Goal: Transaction & Acquisition: Purchase product/service

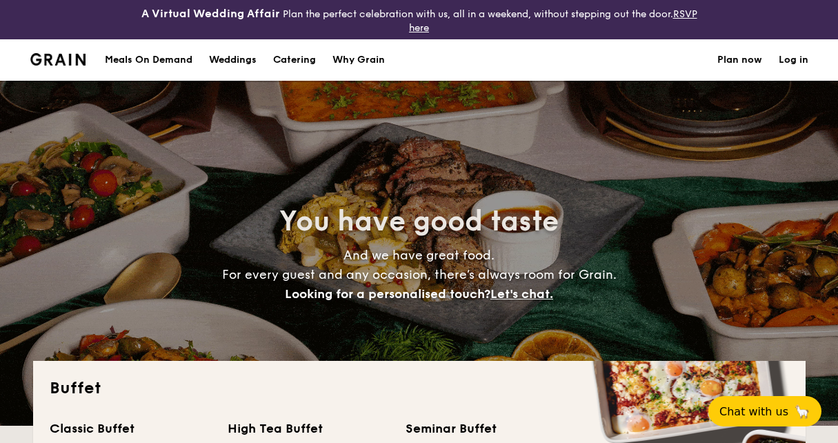
select select
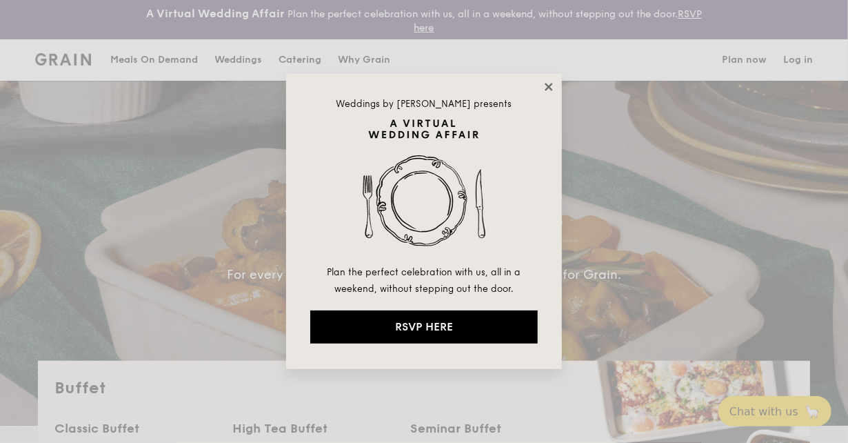
click at [551, 90] on icon at bounding box center [549, 87] width 12 height 12
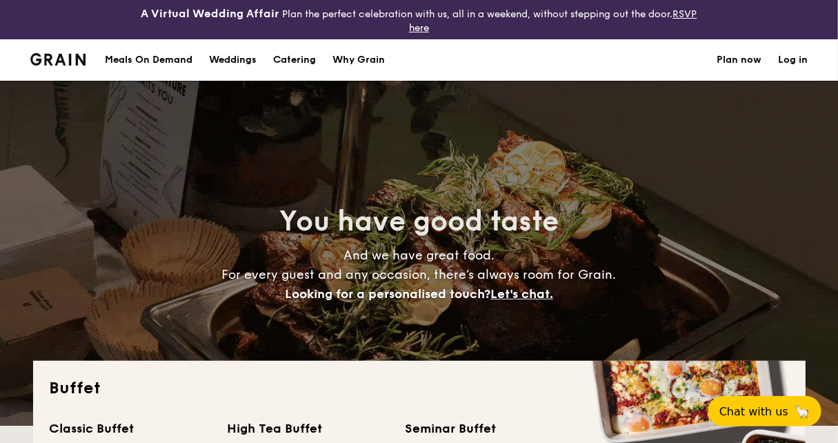
click at [166, 61] on div "Meals On Demand" at bounding box center [149, 59] width 88 height 41
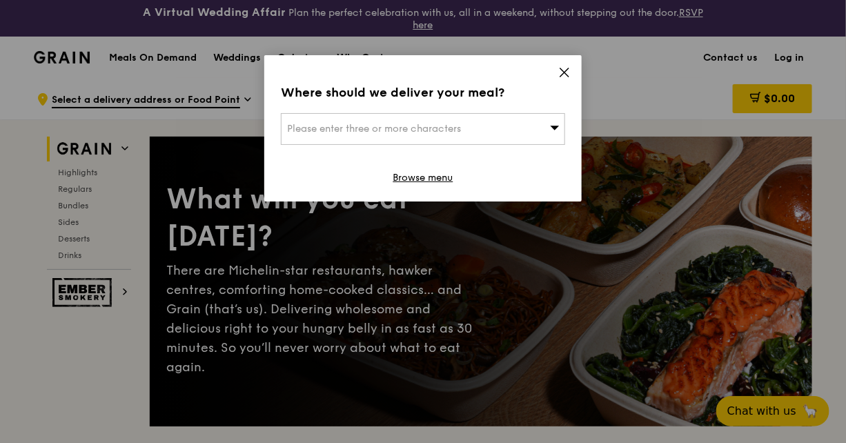
scroll to position [18, 0]
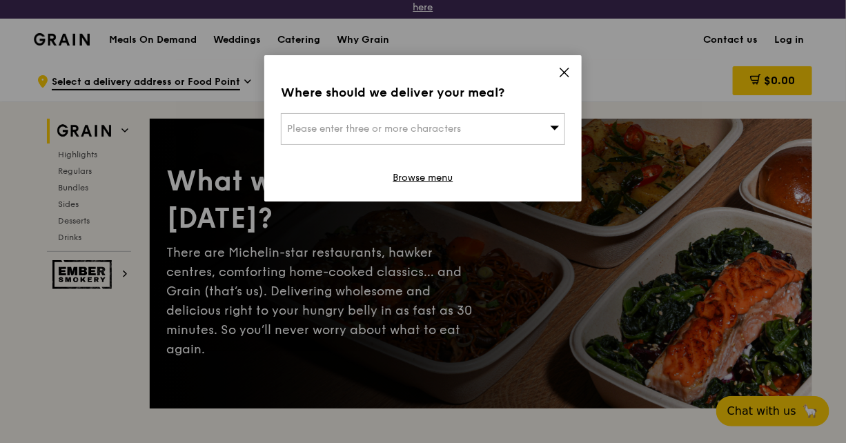
click at [386, 140] on div "Please enter three or more characters" at bounding box center [423, 129] width 284 height 32
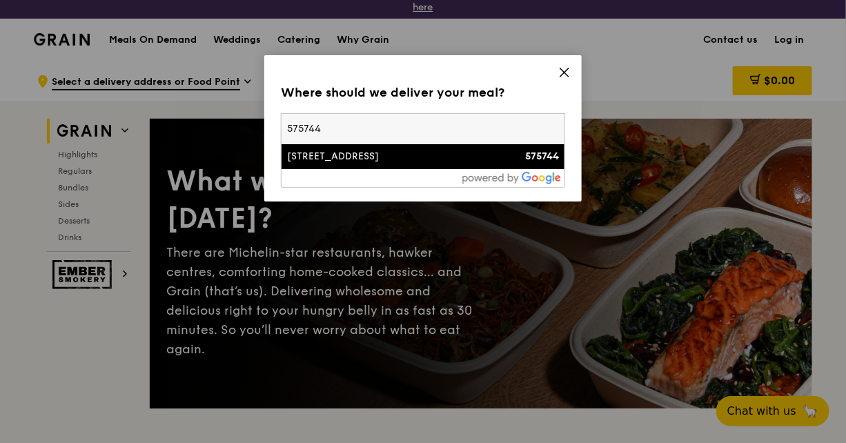
type input "575744"
click at [375, 162] on div "[STREET_ADDRESS]" at bounding box center [389, 157] width 204 height 14
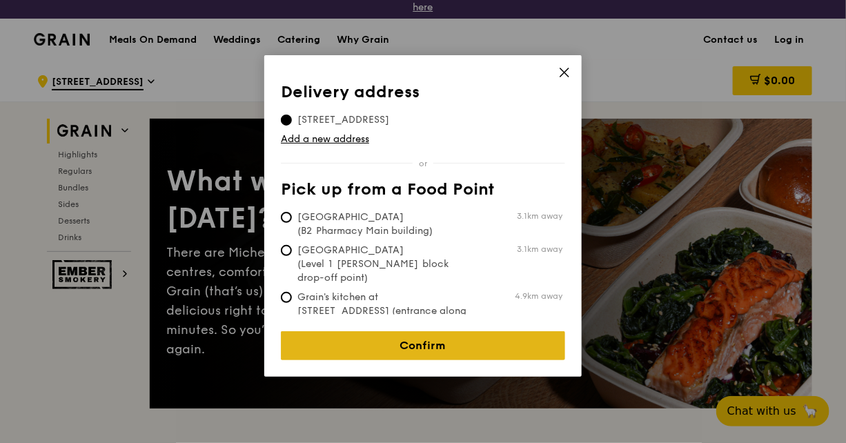
click at [416, 333] on link "Confirm" at bounding box center [423, 345] width 284 height 29
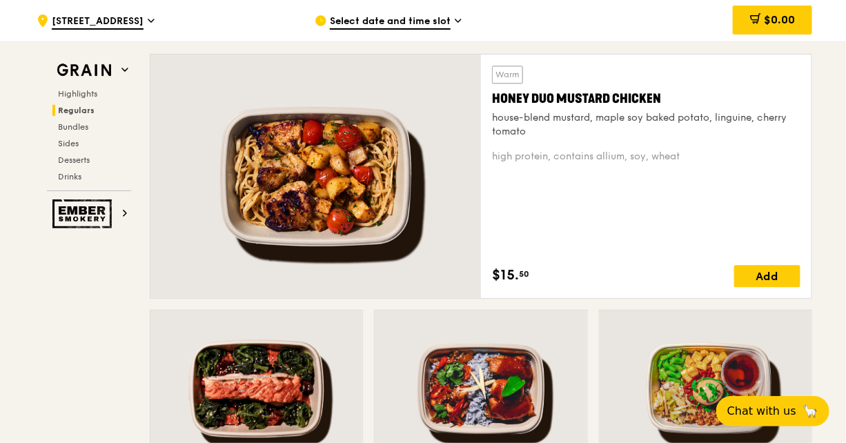
scroll to position [1010, 0]
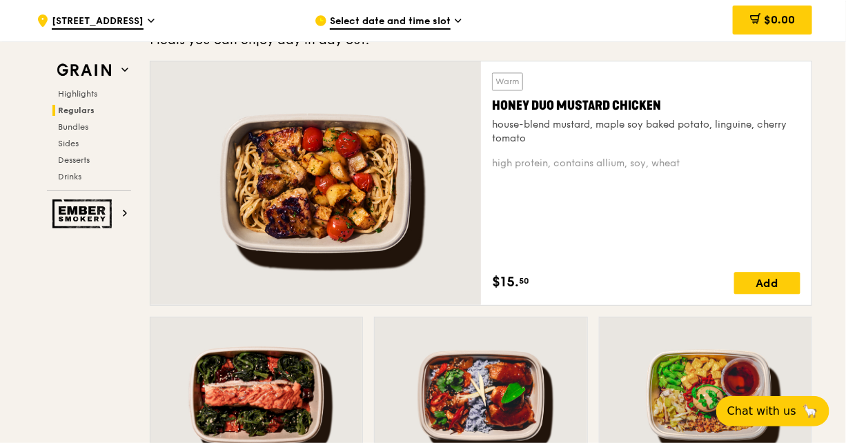
click at [374, 206] on div at bounding box center [315, 182] width 330 height 243
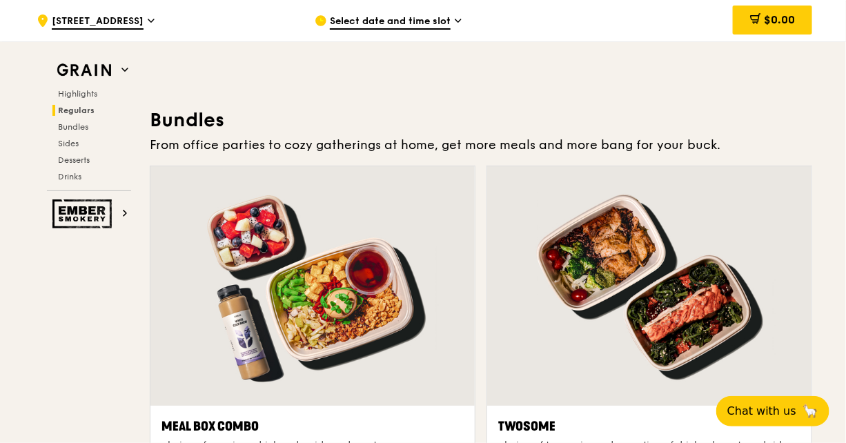
scroll to position [1986, 0]
